Goal: Transaction & Acquisition: Purchase product/service

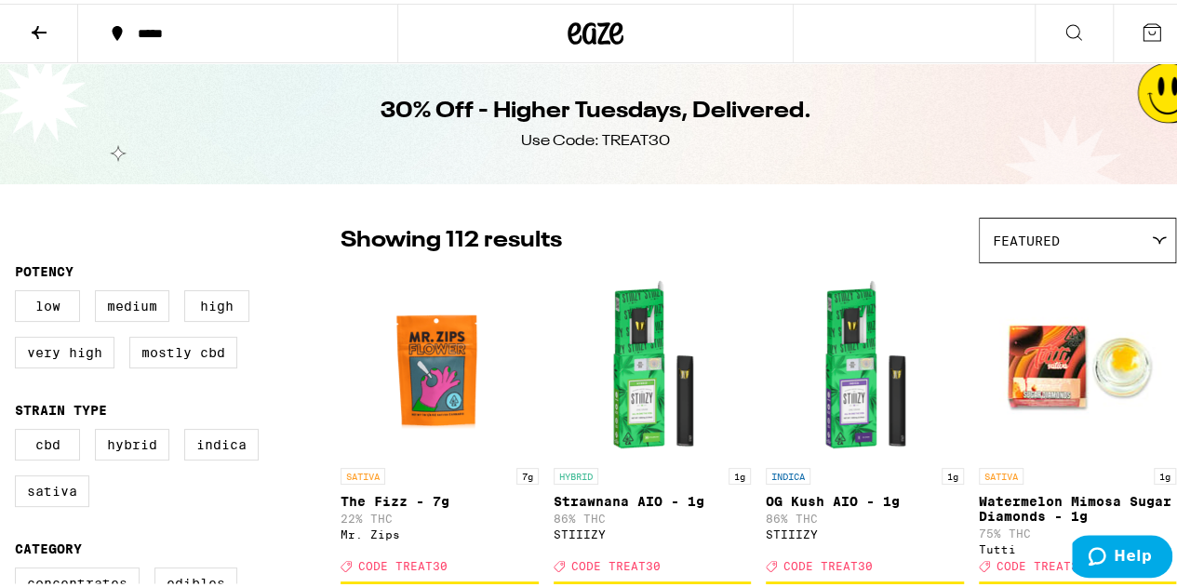
click at [583, 40] on icon at bounding box center [597, 30] width 28 height 22
